Goal: Find contact information: Find contact information

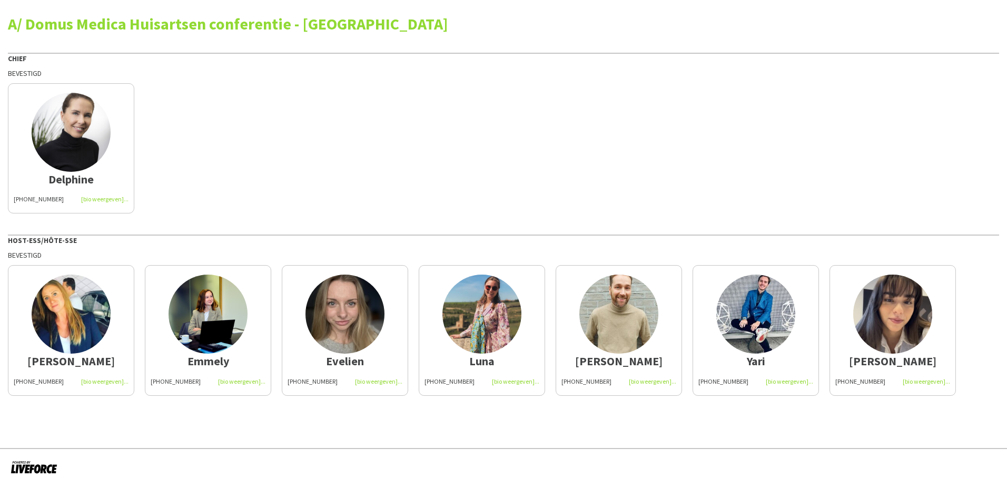
click at [373, 379] on div "[PHONE_NUMBER]" at bounding box center [345, 381] width 115 height 9
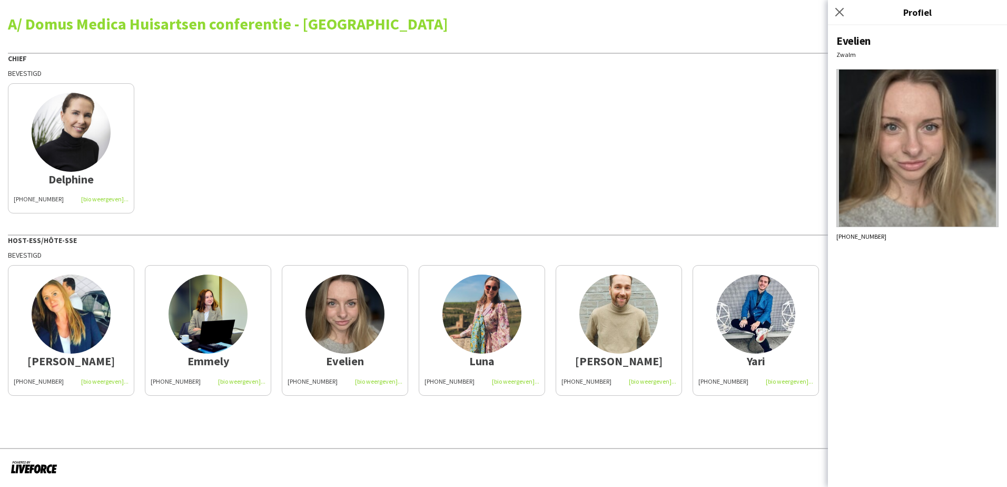
click at [93, 379] on div "[PHONE_NUMBER]" at bounding box center [71, 381] width 115 height 9
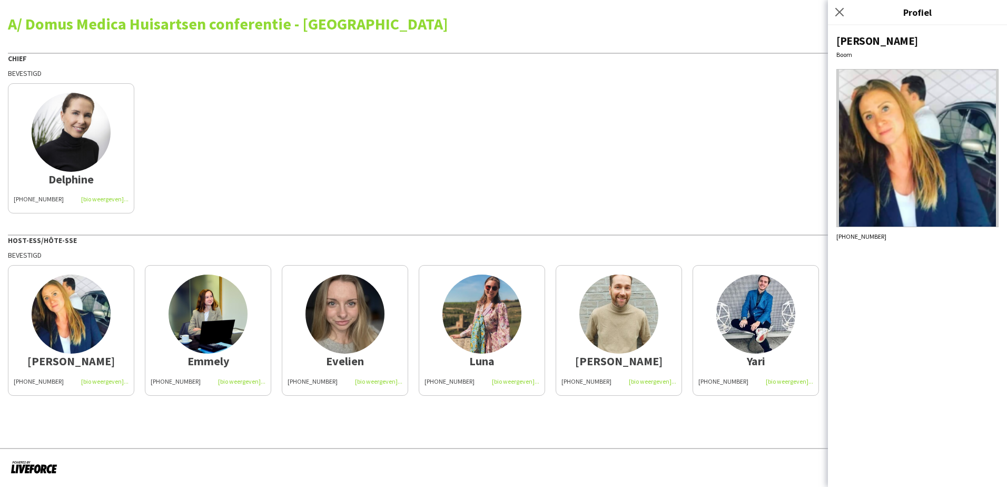
click at [233, 380] on div "[PHONE_NUMBER]" at bounding box center [208, 381] width 115 height 9
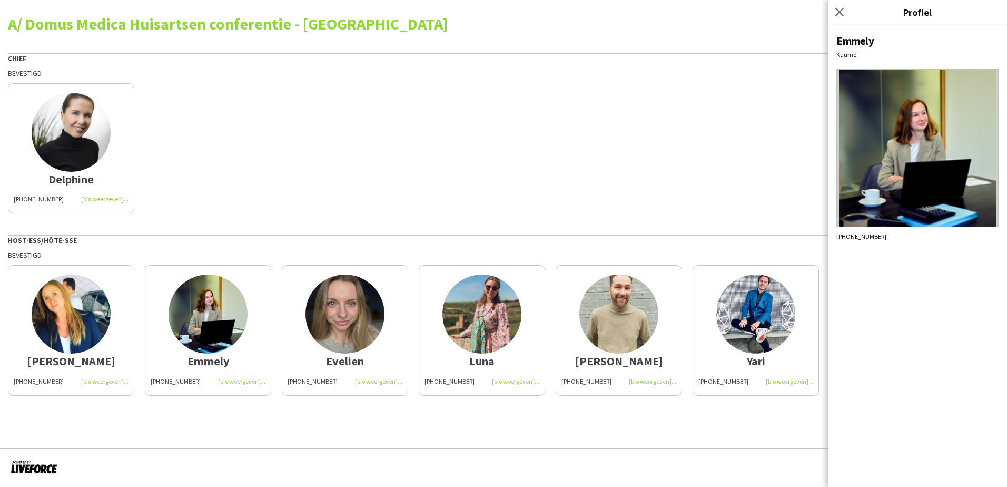
click at [385, 379] on div "[PHONE_NUMBER]" at bounding box center [345, 381] width 115 height 9
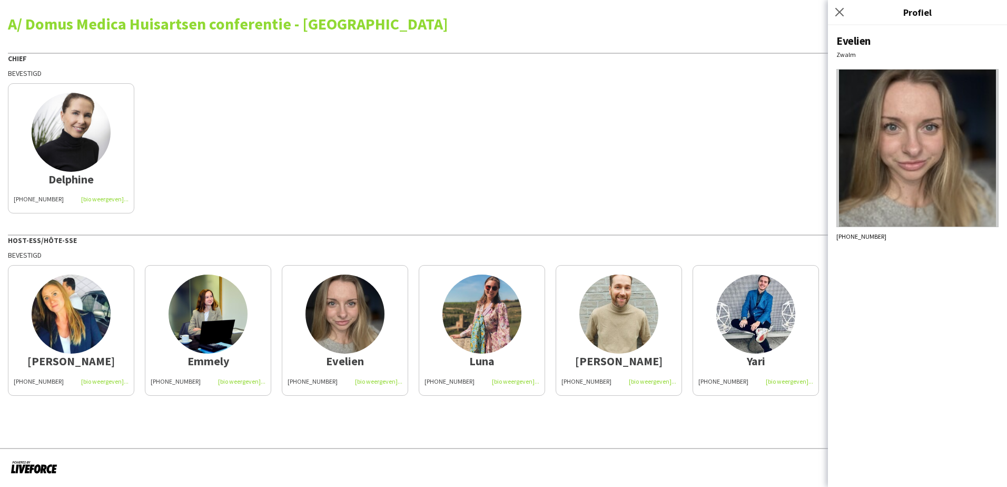
click at [501, 382] on div "[PHONE_NUMBER]" at bounding box center [482, 381] width 115 height 9
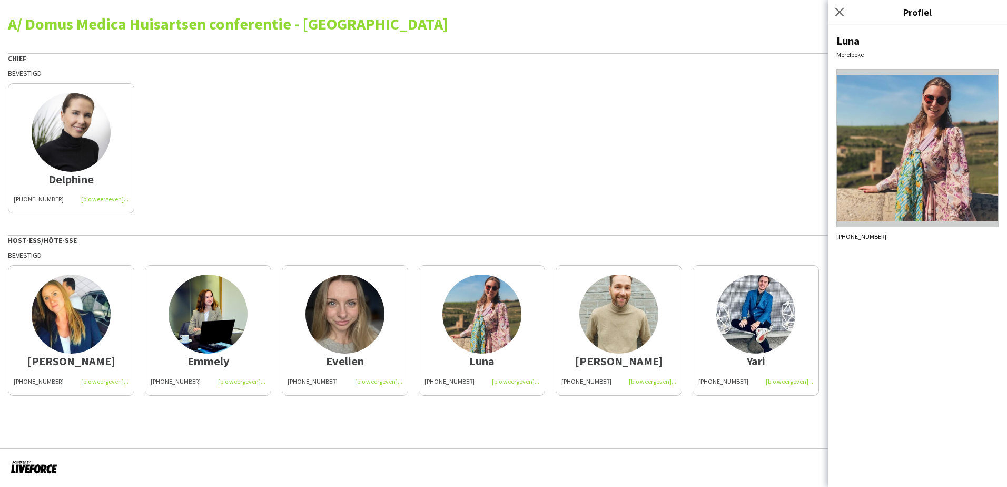
drag, startPoint x: 657, startPoint y: 383, endPoint x: 754, endPoint y: 385, distance: 97.5
click at [657, 383] on div "[PHONE_NUMBER]" at bounding box center [619, 381] width 115 height 9
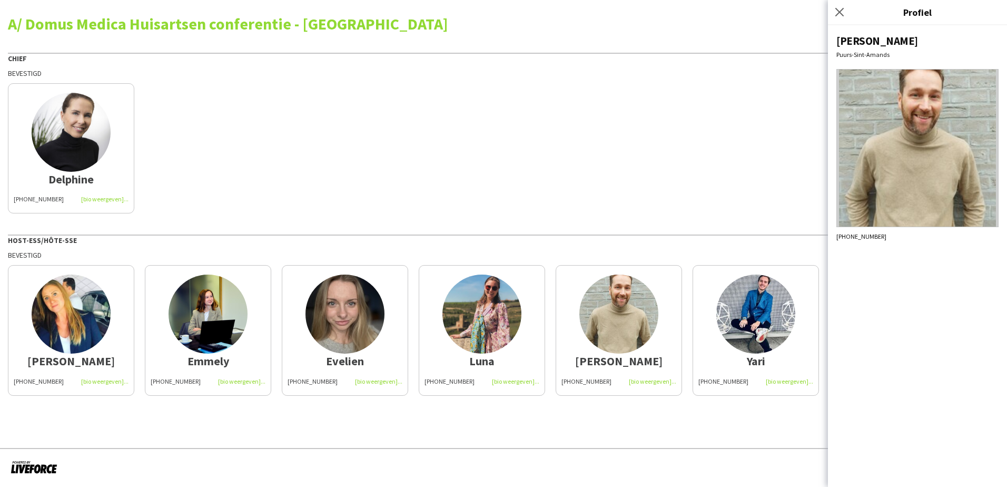
click at [785, 382] on div "[PHONE_NUMBER]" at bounding box center [756, 381] width 115 height 9
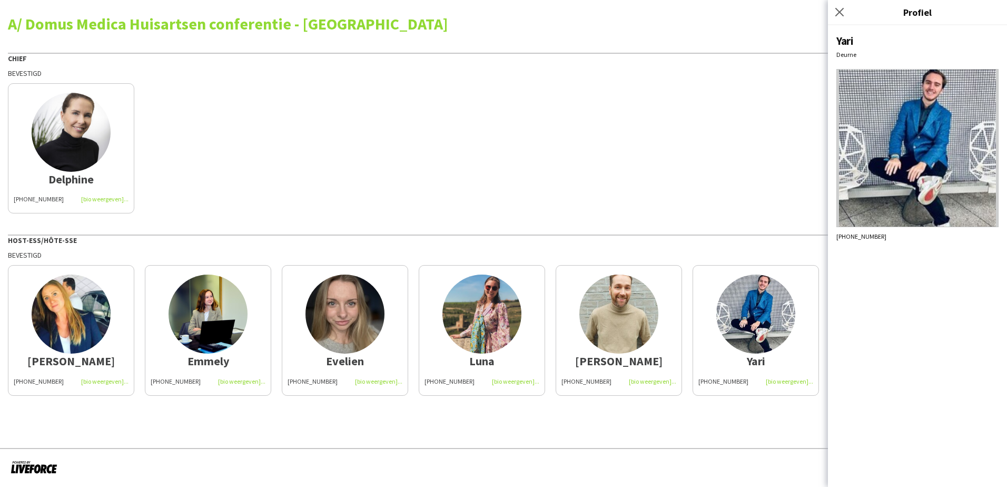
click at [778, 427] on app-share-pages "A/ Domus Medica Huisartsen conferentie - Brugge Chief Bevestigd Delphine [PHONE…" at bounding box center [503, 243] width 1007 height 487
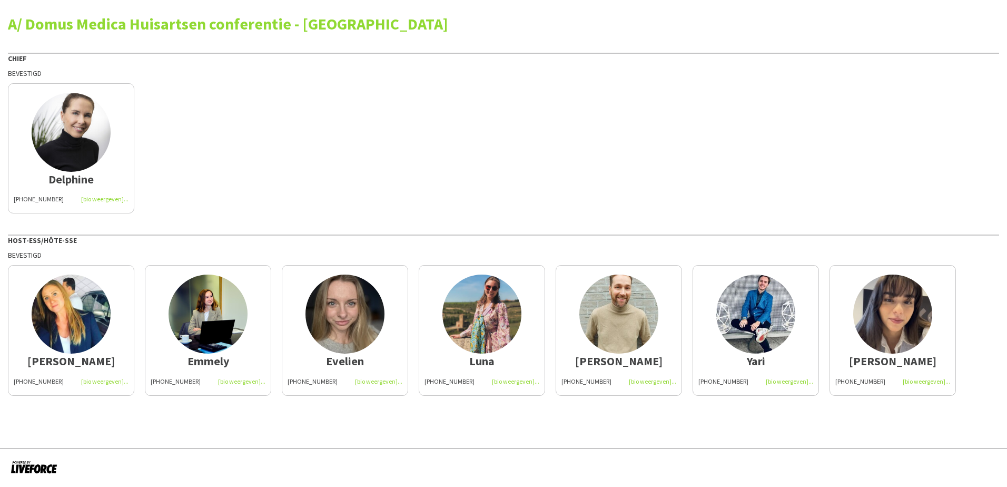
click at [912, 381] on div "[PHONE_NUMBER]" at bounding box center [893, 381] width 115 height 9
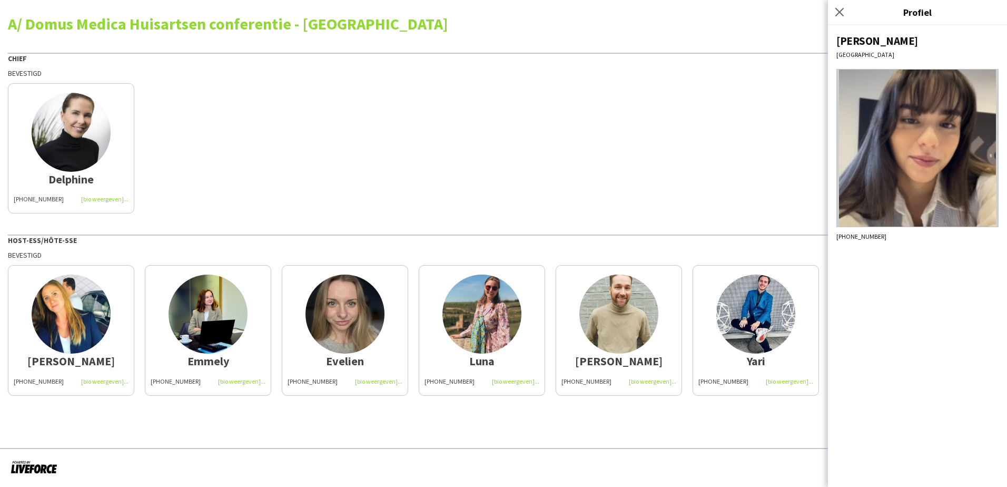
click at [737, 448] on div at bounding box center [503, 467] width 1007 height 39
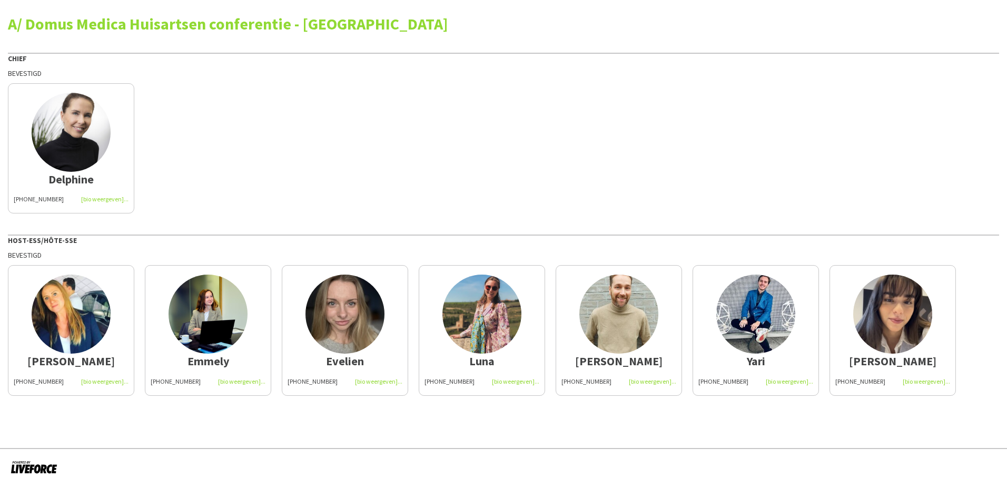
click at [91, 198] on div "[PHONE_NUMBER]" at bounding box center [71, 198] width 115 height 9
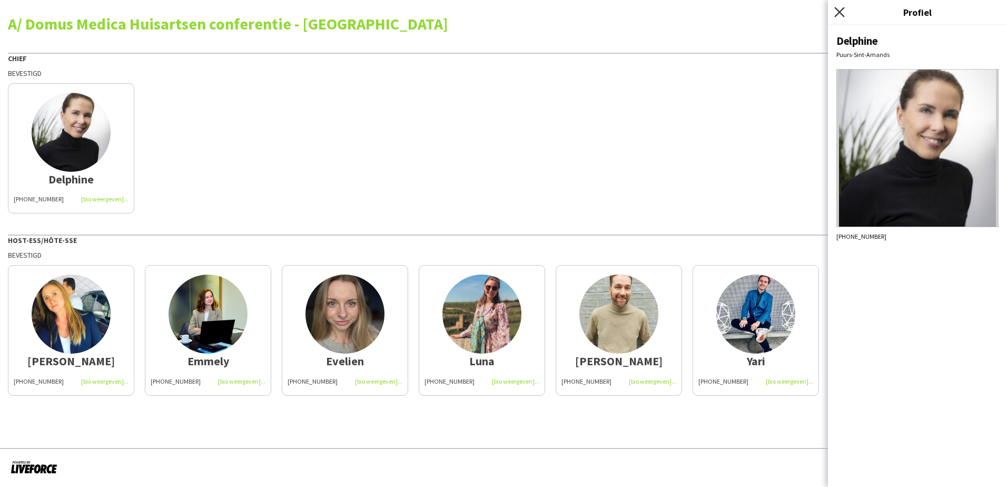
click at [841, 8] on icon "Sluit pop-in" at bounding box center [840, 12] width 10 height 10
